Goal: Transaction & Acquisition: Book appointment/travel/reservation

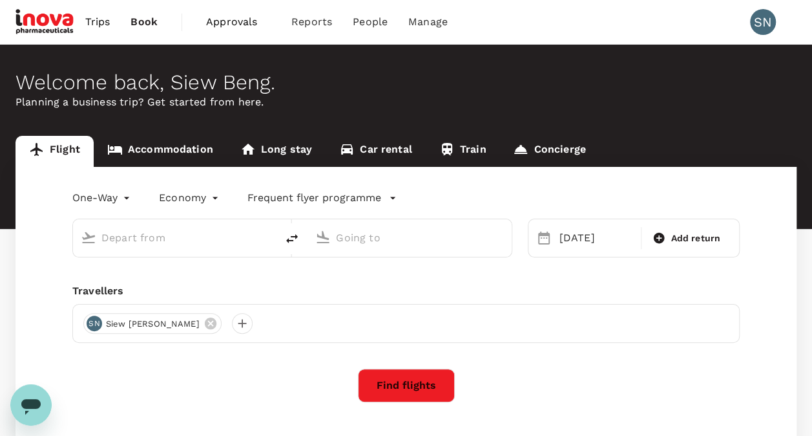
type input "Sultan [PERSON_NAME] (KBR)"
type input "Kuala Lumpur Intl ([GEOGRAPHIC_DATA])"
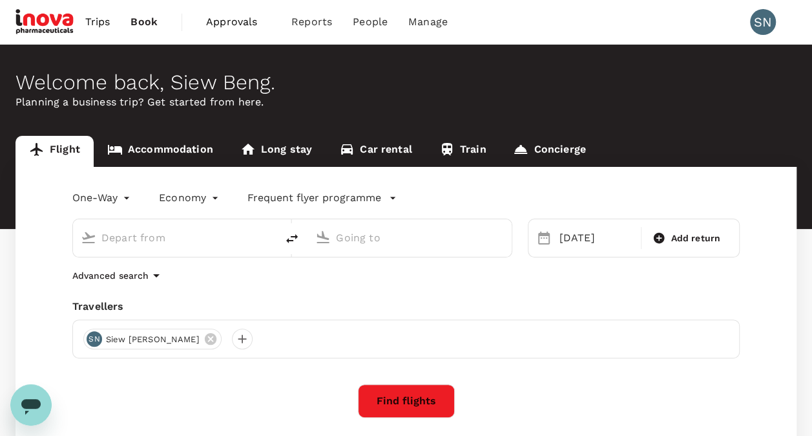
type input "Sultan [PERSON_NAME] (KBR)"
type input "Kuala Lumpur Intl ([GEOGRAPHIC_DATA])"
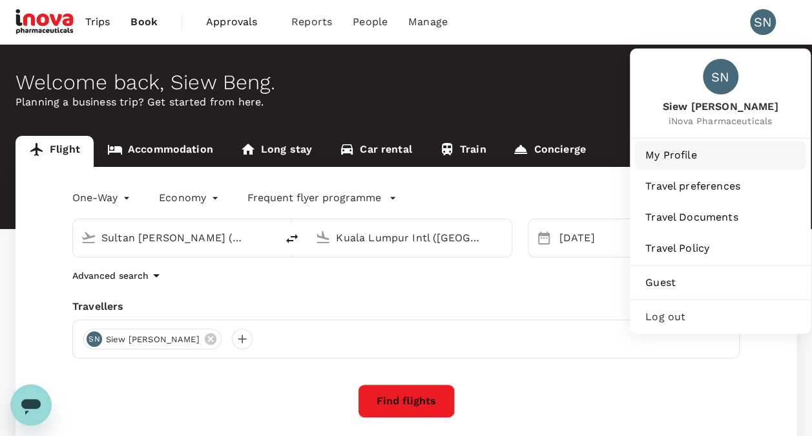
click at [677, 159] on span "My Profile" at bounding box center [721, 155] width 150 height 16
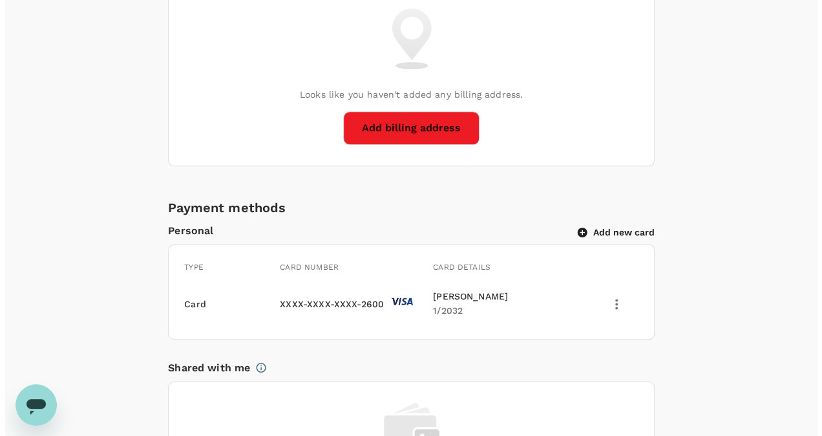
scroll to position [775, 0]
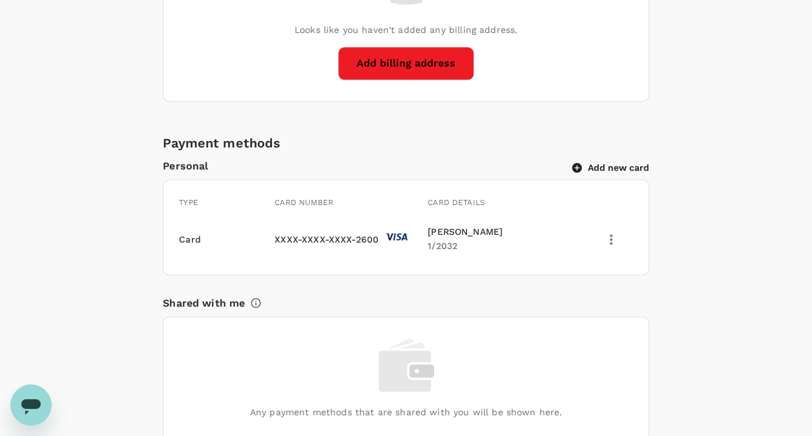
click at [580, 163] on icon "button" at bounding box center [577, 167] width 10 height 10
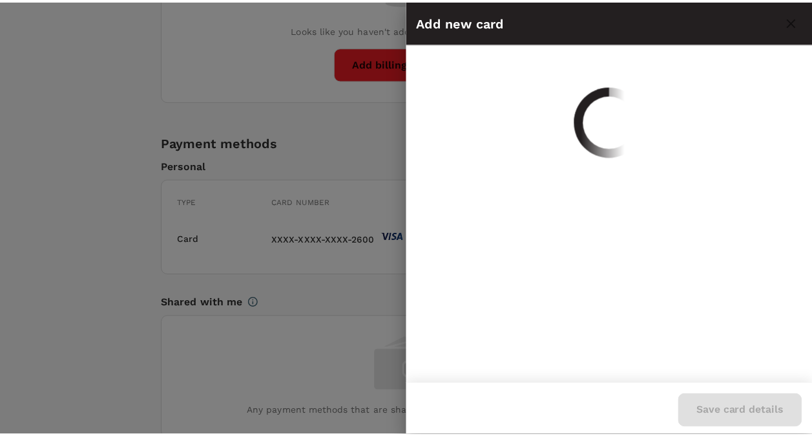
scroll to position [0, 0]
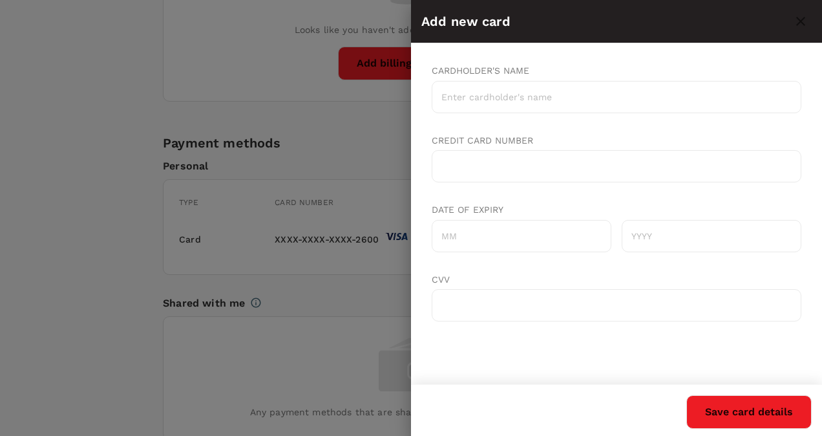
click at [483, 96] on input "Cardholder's name" at bounding box center [617, 97] width 370 height 32
type input "NG SIEW BENG"
click at [505, 156] on div at bounding box center [617, 166] width 370 height 32
click at [511, 234] on input "Date of expiry" at bounding box center [522, 236] width 180 height 32
type input "09"
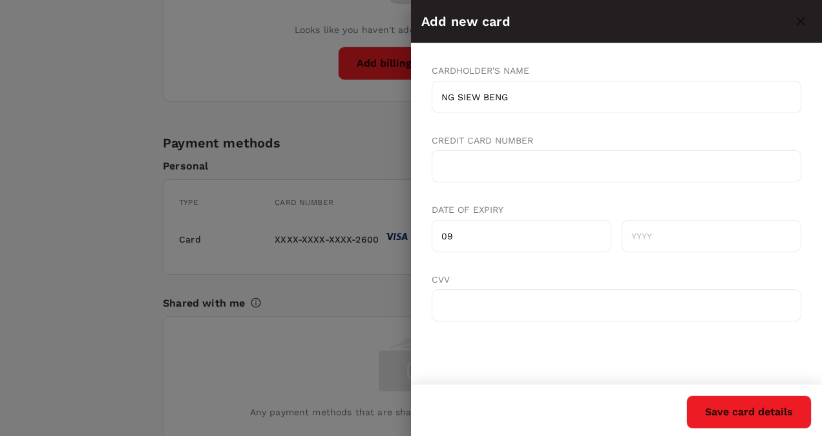
click at [669, 237] on input "text" at bounding box center [712, 236] width 180 height 32
type input "2030"
click at [581, 358] on div at bounding box center [616, 213] width 411 height 341
click at [748, 413] on button "Save card details" at bounding box center [748, 412] width 125 height 34
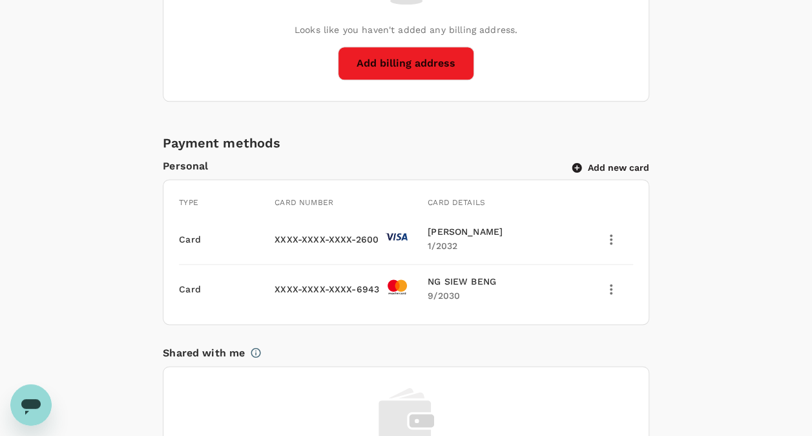
click at [616, 237] on icon "delete" at bounding box center [612, 239] width 16 height 16
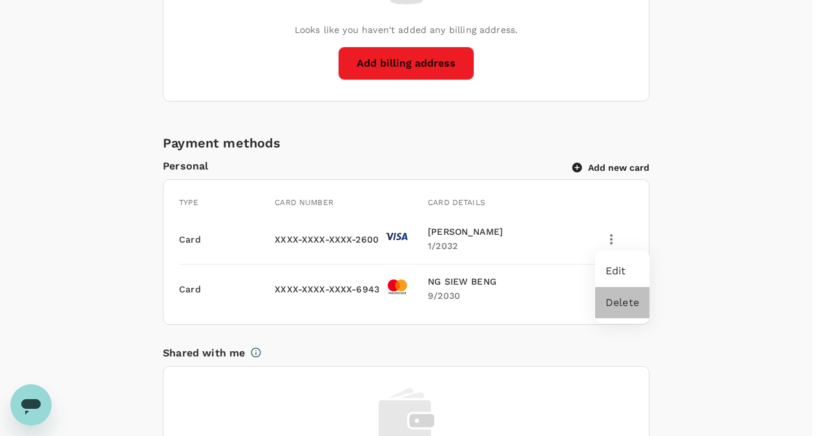
click at [622, 306] on span "Delete" at bounding box center [622, 303] width 34 height 16
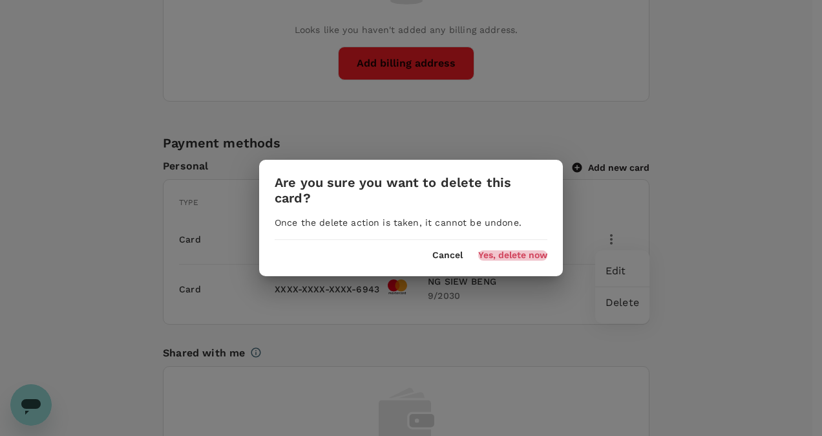
click at [508, 256] on button "Yes, delete now" at bounding box center [512, 255] width 69 height 10
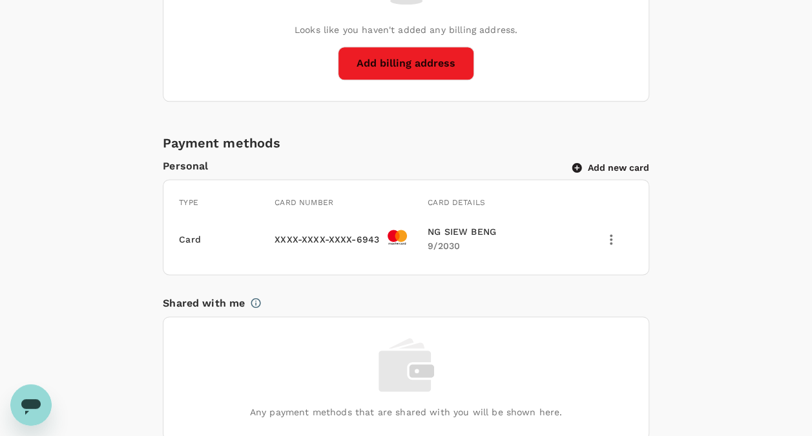
click at [704, 239] on div "Personal Information Profile Photo Upload your photo Photo should be at least 5…" at bounding box center [406, 63] width 730 height 1259
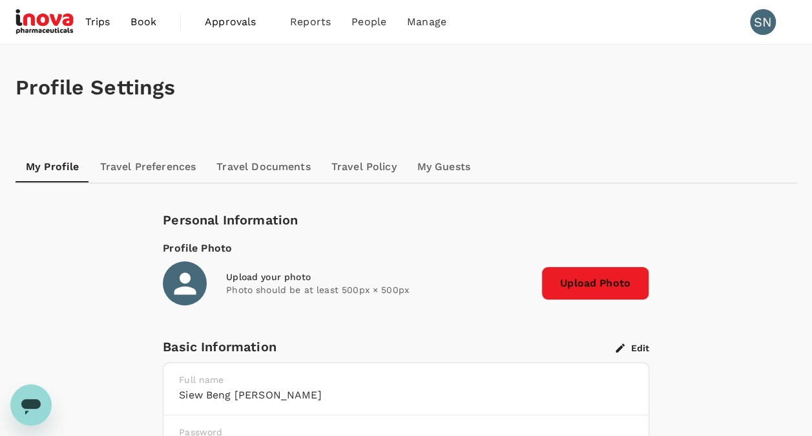
click at [101, 21] on span "Trips" at bounding box center [97, 22] width 25 height 16
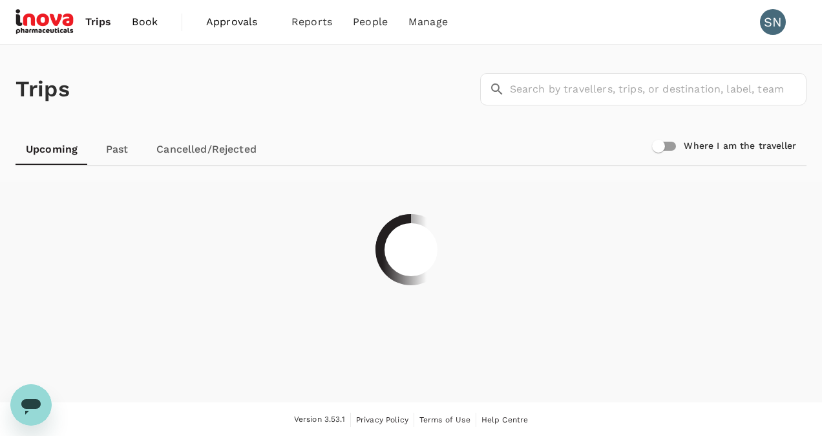
click at [146, 24] on span "Book" at bounding box center [145, 22] width 26 height 16
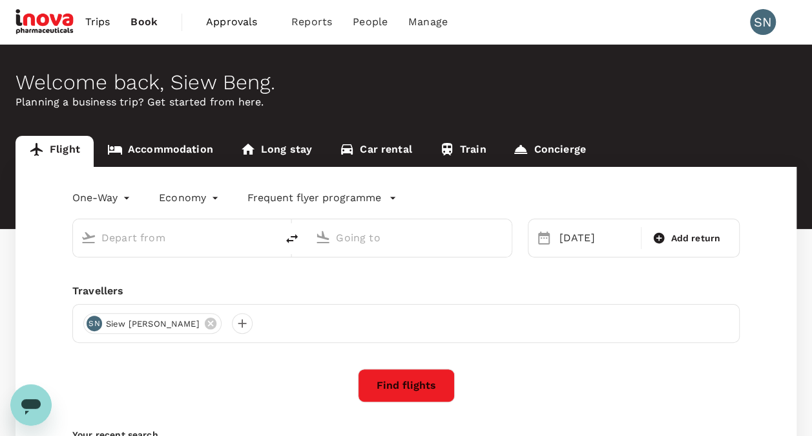
type input "Sultan [PERSON_NAME] (KBR)"
type input "Kuala Lumpur Intl ([GEOGRAPHIC_DATA])"
type input "Sultan [PERSON_NAME] (KBR)"
type input "Kuala Lumpur Intl ([GEOGRAPHIC_DATA])"
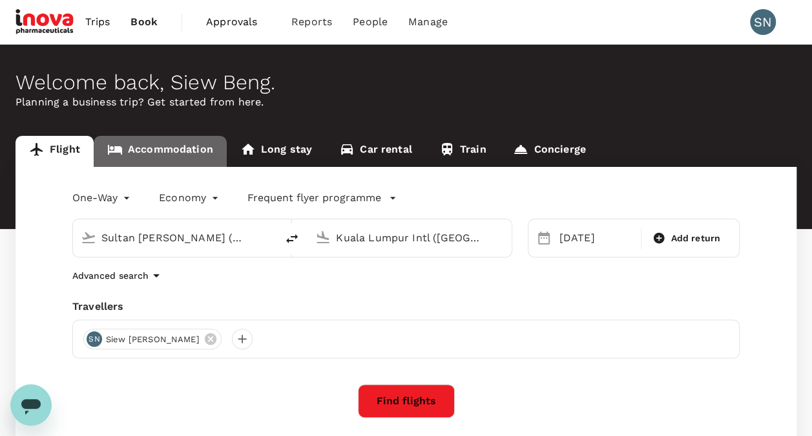
click at [167, 146] on link "Accommodation" at bounding box center [160, 151] width 133 height 31
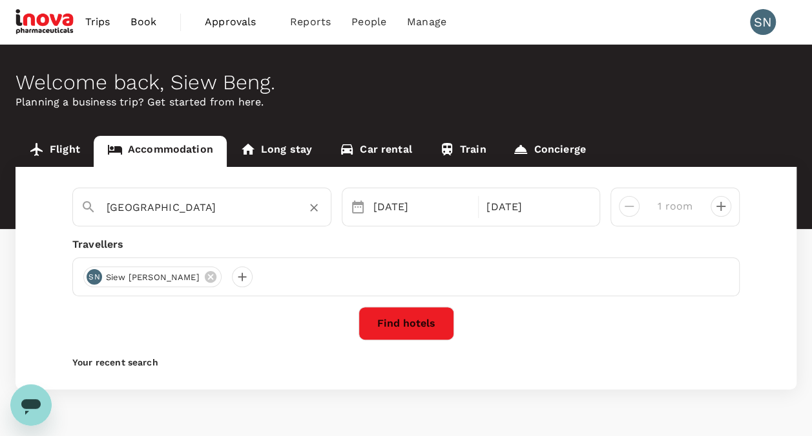
type input "Kota Bharu"
click at [313, 207] on icon "Clear" at bounding box center [314, 208] width 8 height 8
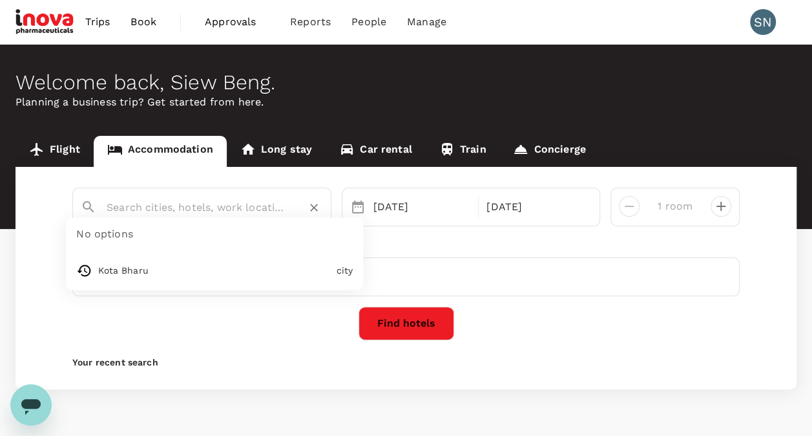
click at [168, 206] on input "text" at bounding box center [197, 207] width 180 height 20
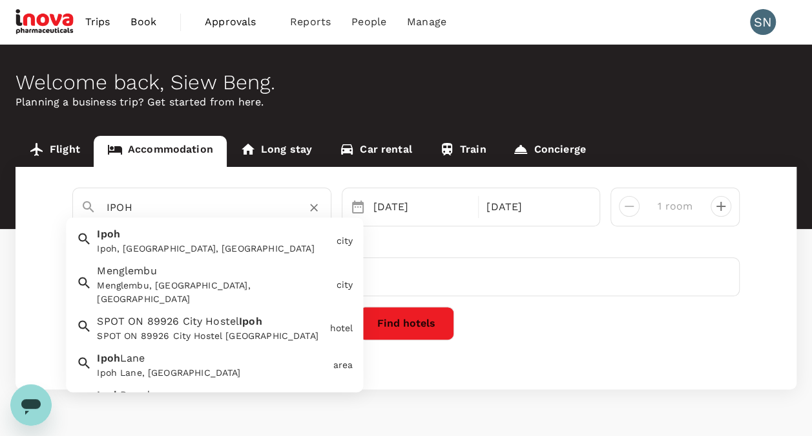
click at [167, 242] on div "Ipoh, [GEOGRAPHIC_DATA], [GEOGRAPHIC_DATA]" at bounding box center [214, 249] width 234 height 14
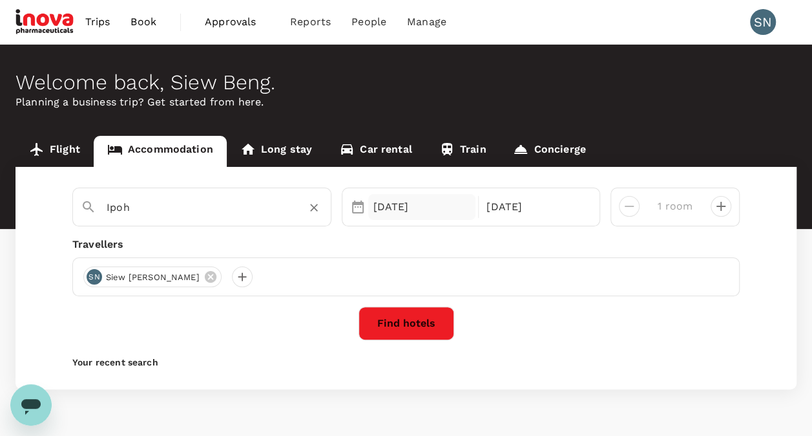
type input "Ipoh"
click at [420, 208] on div "[DATE]" at bounding box center [422, 207] width 108 height 26
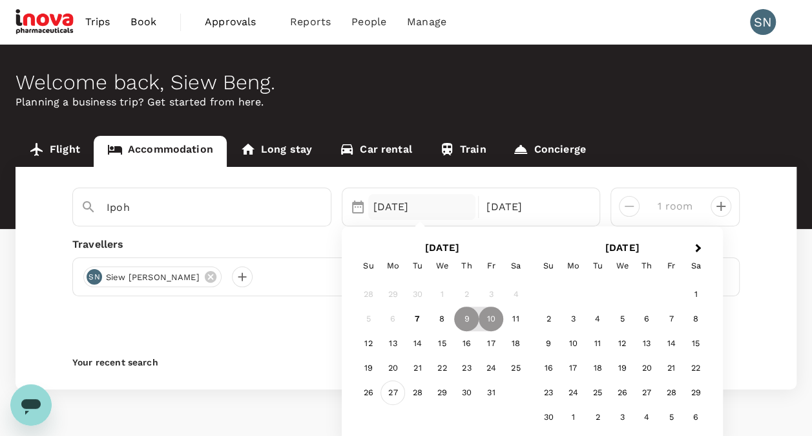
click at [395, 389] on div "27" at bounding box center [393, 393] width 25 height 25
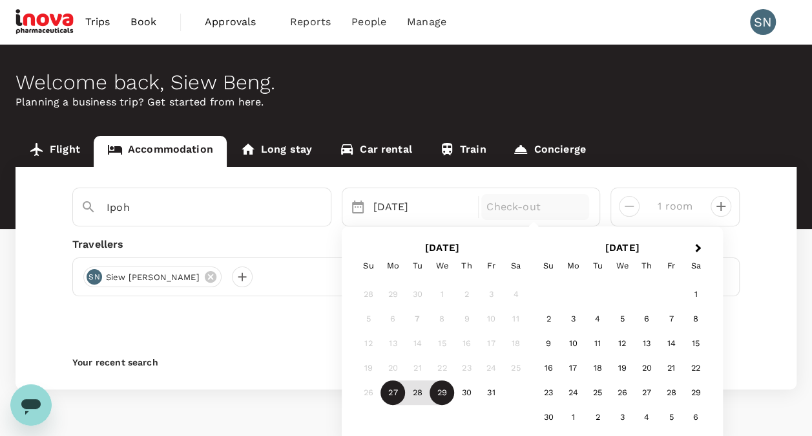
click at [443, 395] on div "29" at bounding box center [442, 393] width 25 height 25
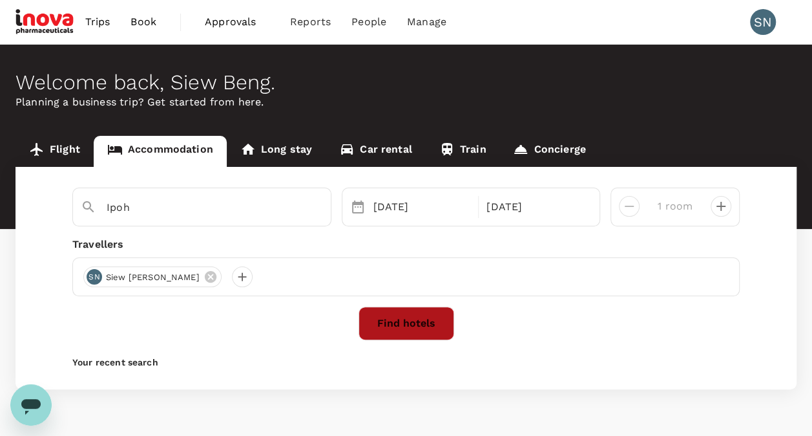
click at [410, 324] on button "Find hotels" at bounding box center [407, 323] width 96 height 34
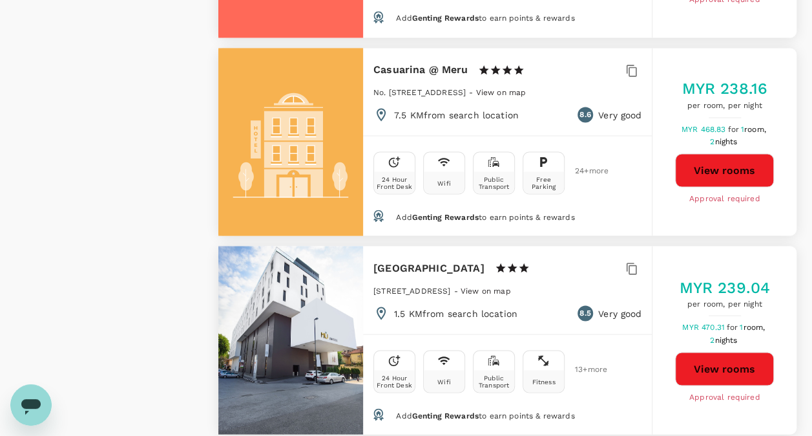
scroll to position [3551, 0]
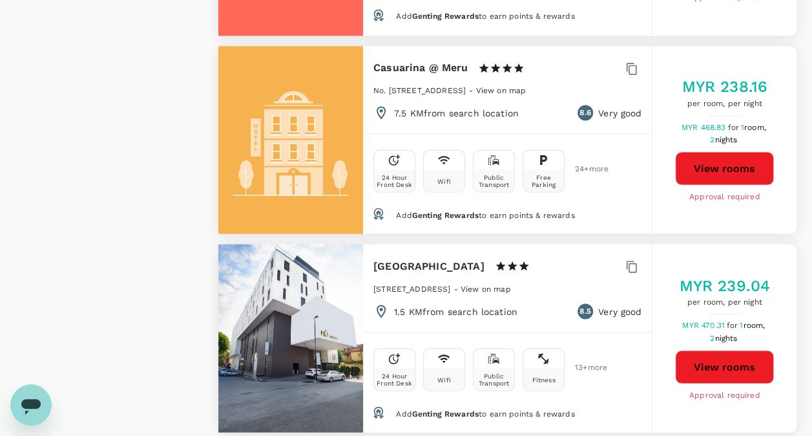
click at [744, 350] on button "View rooms" at bounding box center [724, 367] width 99 height 34
type input "1652.98"
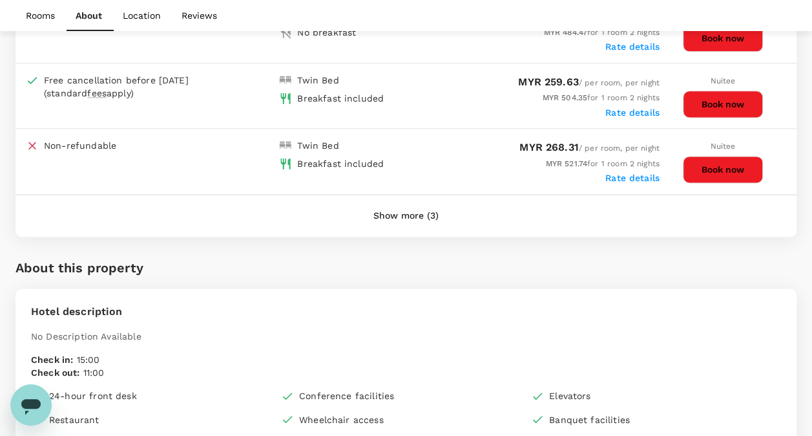
scroll to position [835, 0]
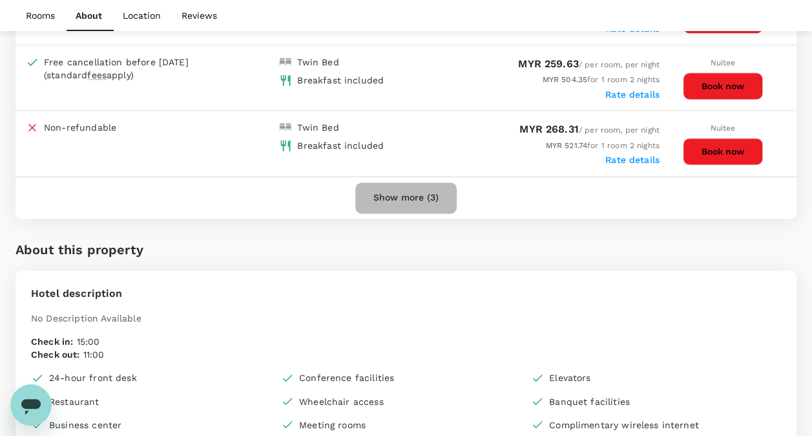
click at [425, 198] on button "Show more (3)" at bounding box center [405, 197] width 101 height 31
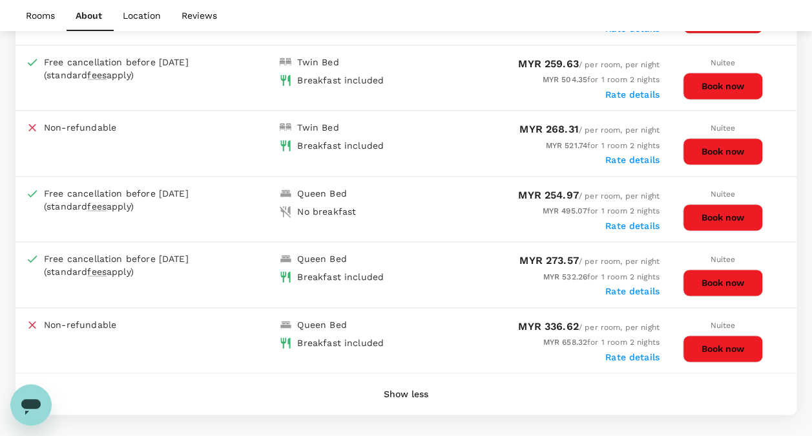
click at [719, 275] on button "Book now" at bounding box center [723, 282] width 80 height 27
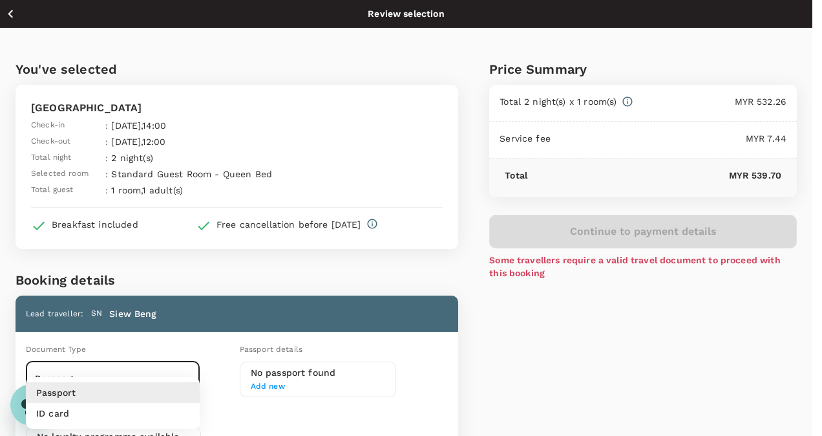
click at [185, 379] on body "Back to hotel details Review selection You've selected MÙ Hotel Check-in : 27 O…" at bounding box center [411, 348] width 822 height 697
click at [98, 415] on li "ID card" at bounding box center [113, 413] width 174 height 21
type input "Id card"
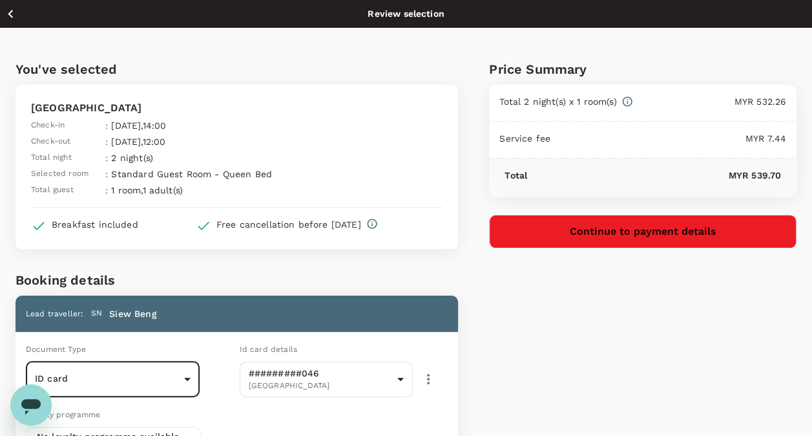
scroll to position [194, 0]
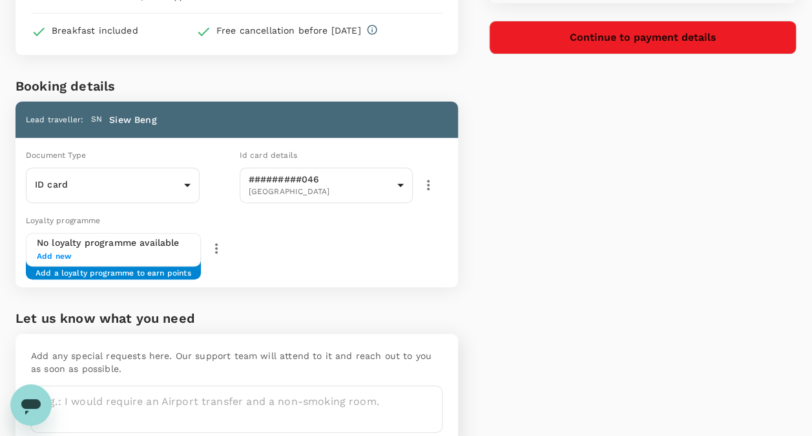
click at [487, 289] on div "Price Summary Total 2 night(s) x 1 room(s) MYR 532.26 Service fee MYR 7.44 Tota…" at bounding box center [627, 151] width 339 height 635
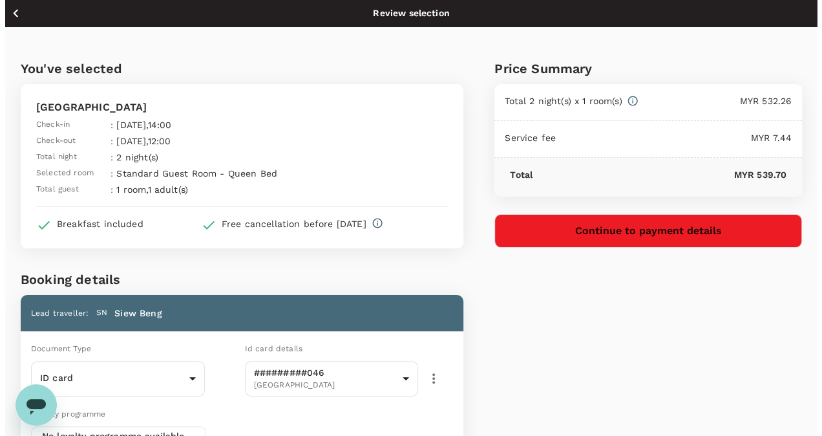
scroll to position [0, 0]
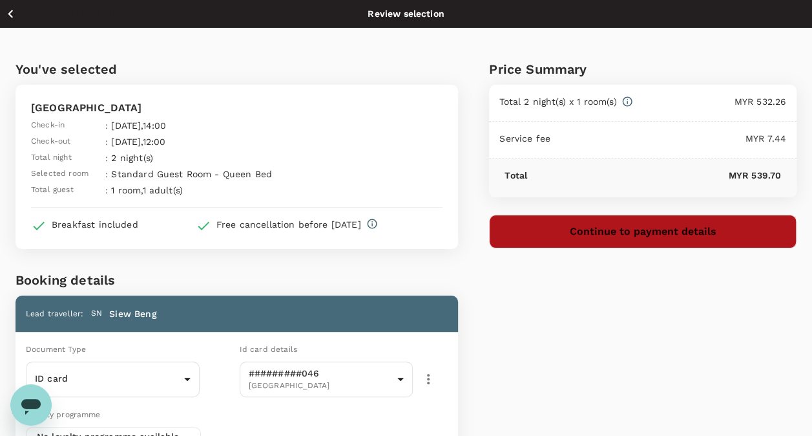
click at [675, 234] on button "Continue to payment details" at bounding box center [643, 232] width 308 height 34
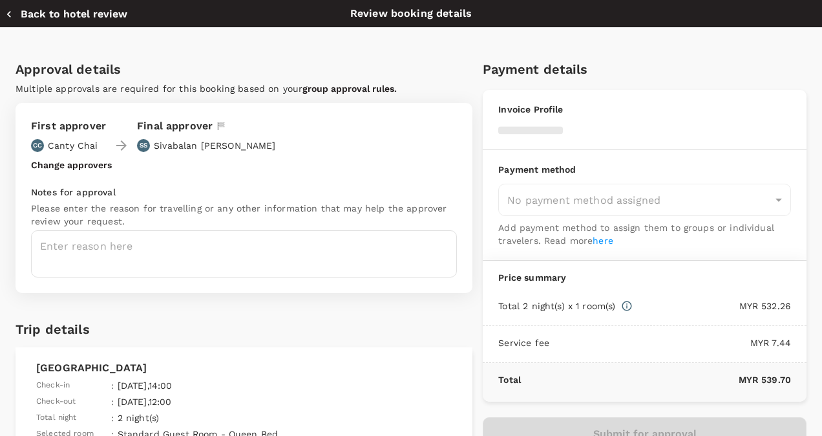
type input "a00e7fd0-9b2e-48ce-aa31-48003affb97a"
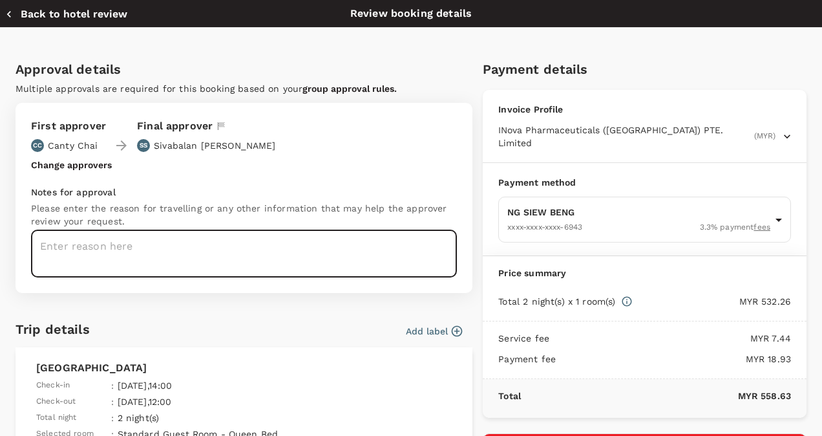
click at [89, 243] on textarea at bounding box center [244, 253] width 426 height 47
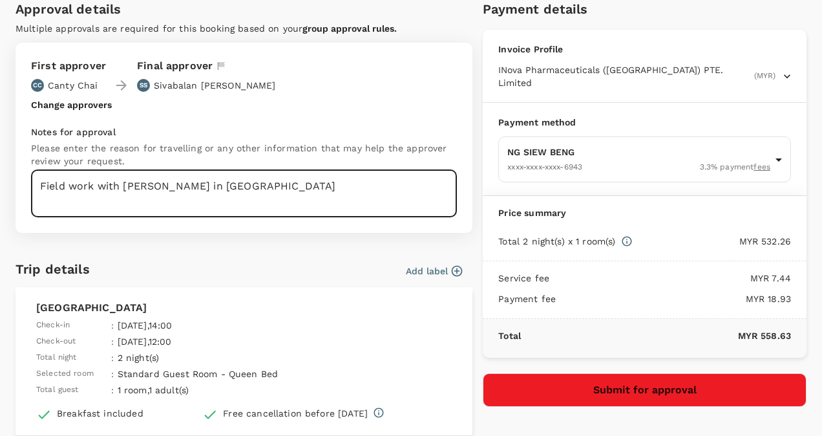
scroll to position [56, 0]
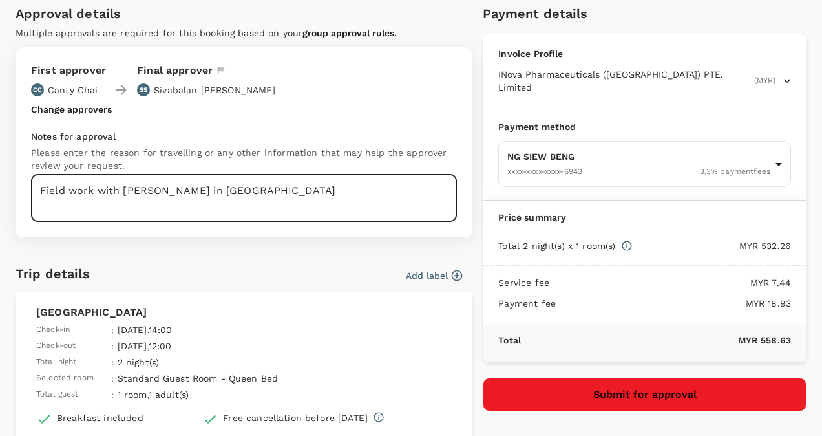
type textarea "Field work with Eirene in Ipoh"
click at [350, 275] on div "Add label" at bounding box center [279, 272] width 368 height 19
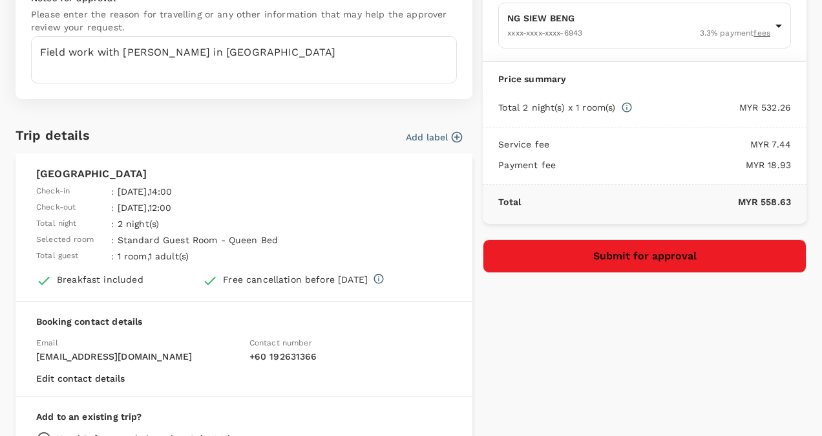
scroll to position [258, 0]
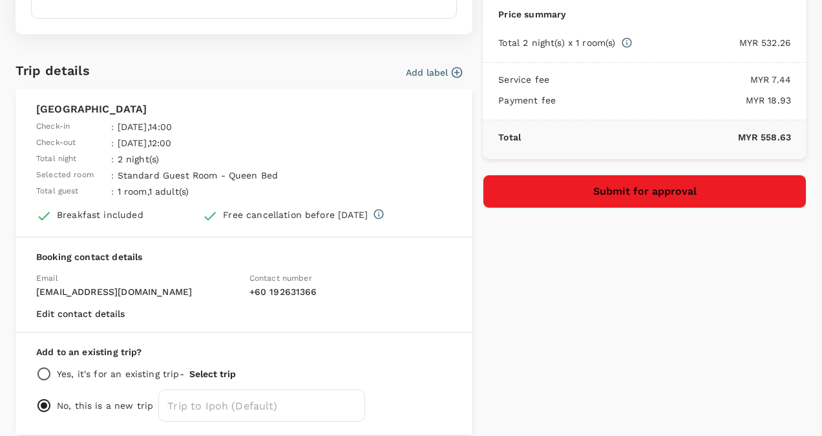
click at [639, 182] on button "Submit for approval" at bounding box center [645, 191] width 324 height 34
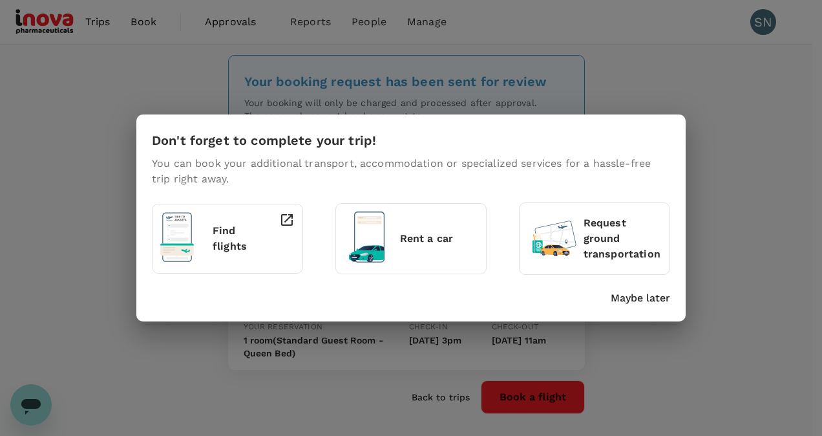
click at [646, 300] on p "Maybe later" at bounding box center [640, 298] width 59 height 16
